Goal: Go to known website: Access a specific website the user already knows

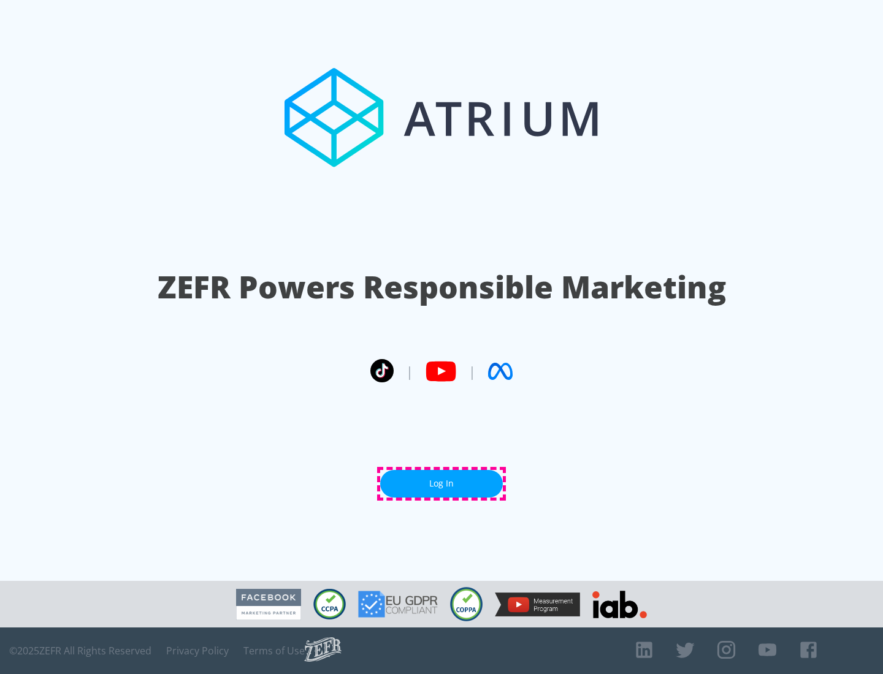
click at [441, 484] on link "Log In" at bounding box center [441, 484] width 123 height 28
